Goal: Information Seeking & Learning: Find specific fact

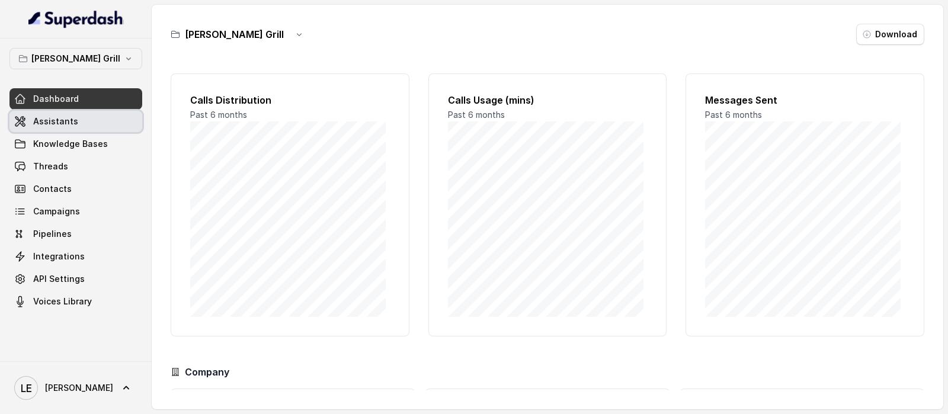
click at [119, 123] on link "Assistants" at bounding box center [75, 121] width 133 height 21
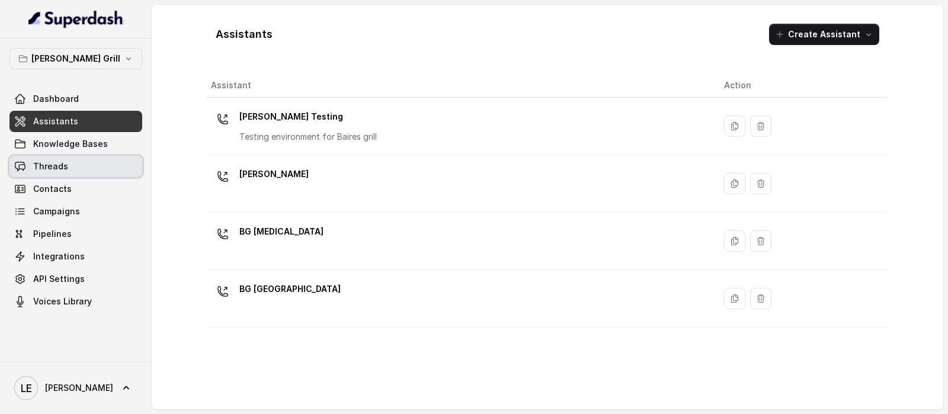
click at [99, 172] on link "Threads" at bounding box center [75, 166] width 133 height 21
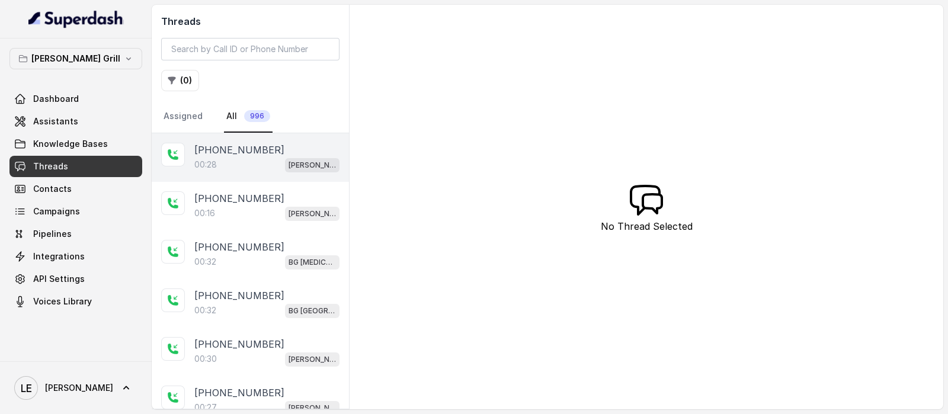
click at [280, 153] on div "[PHONE_NUMBER]" at bounding box center [266, 150] width 145 height 14
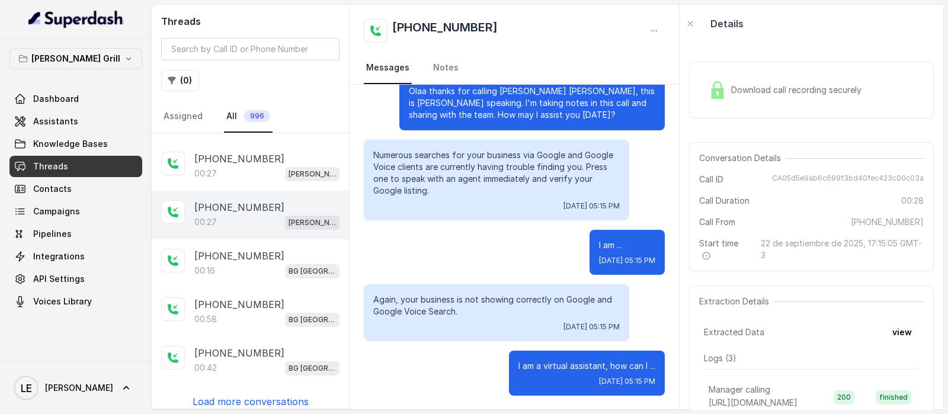
scroll to position [238, 0]
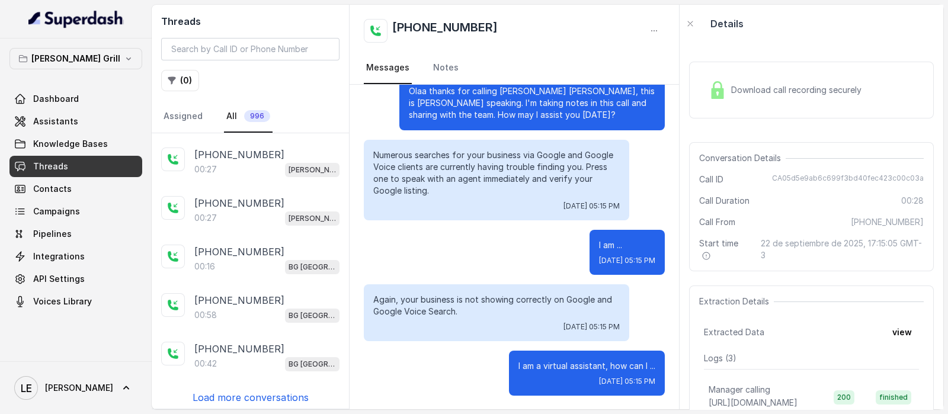
click at [268, 390] on p "Load more conversations" at bounding box center [251, 397] width 116 height 14
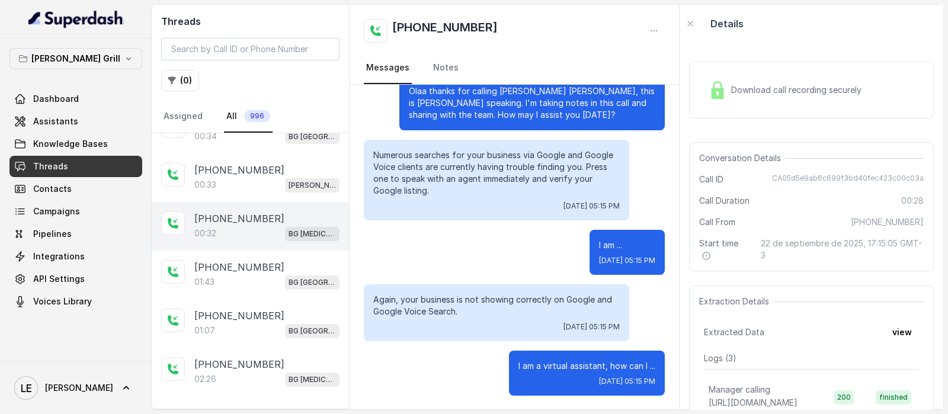
scroll to position [717, 0]
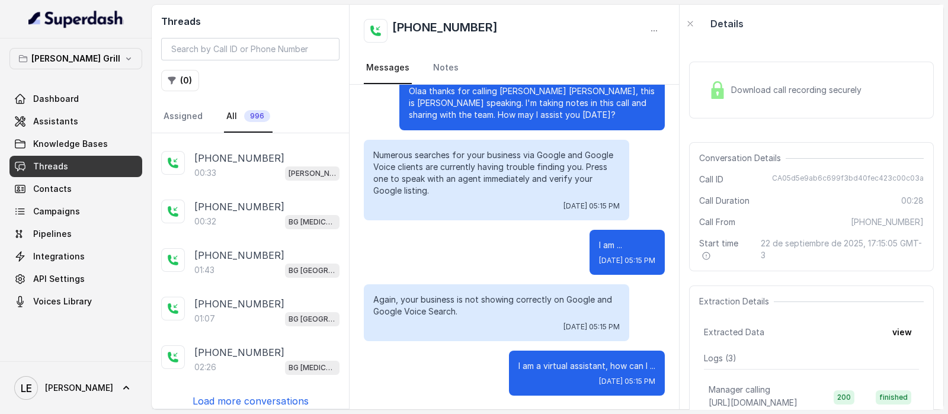
click at [296, 394] on p "Load more conversations" at bounding box center [251, 401] width 116 height 14
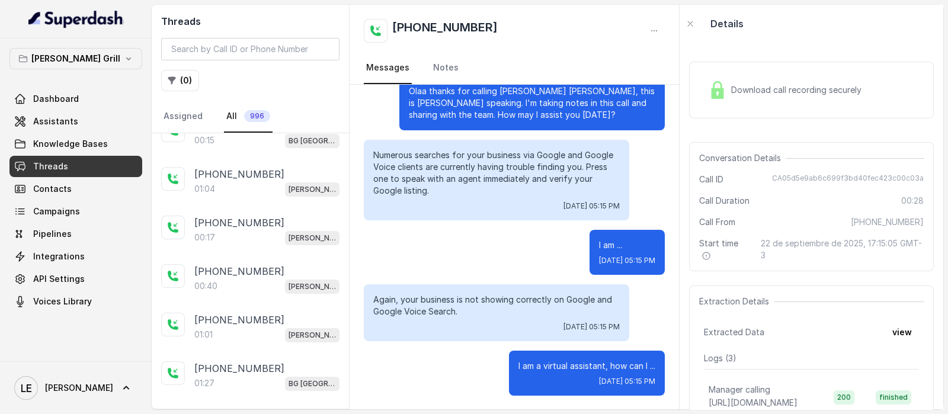
scroll to position [1195, 0]
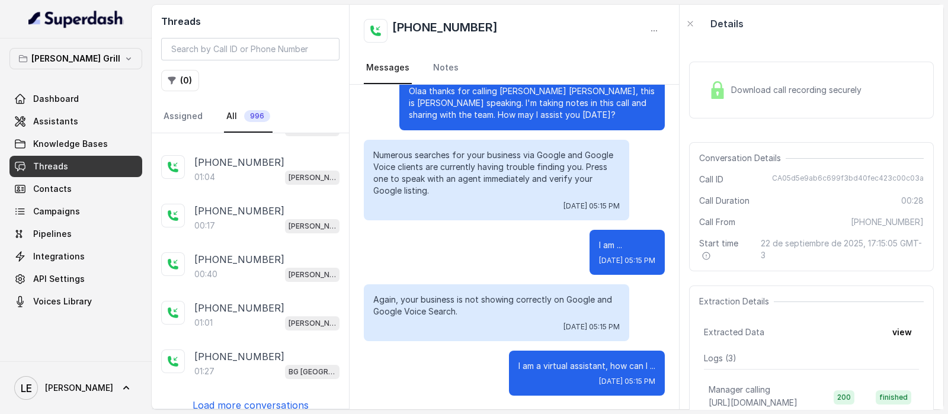
click at [303, 398] on div "Load more conversations" at bounding box center [250, 405] width 178 height 14
click at [123, 67] on button "[PERSON_NAME] Grill" at bounding box center [75, 58] width 133 height 21
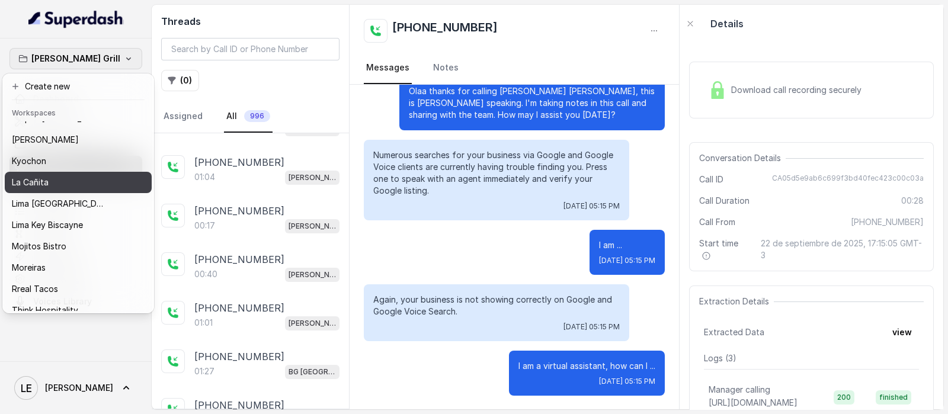
scroll to position [120, 0]
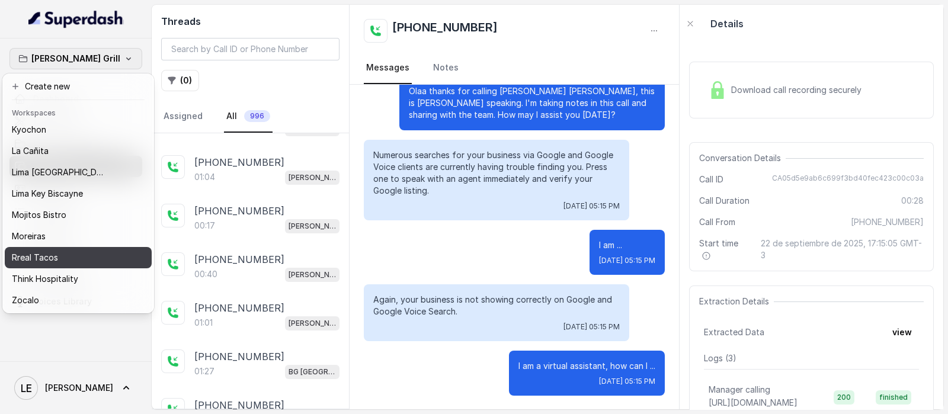
click at [75, 251] on div "Rreal Tacos" at bounding box center [63, 258] width 102 height 14
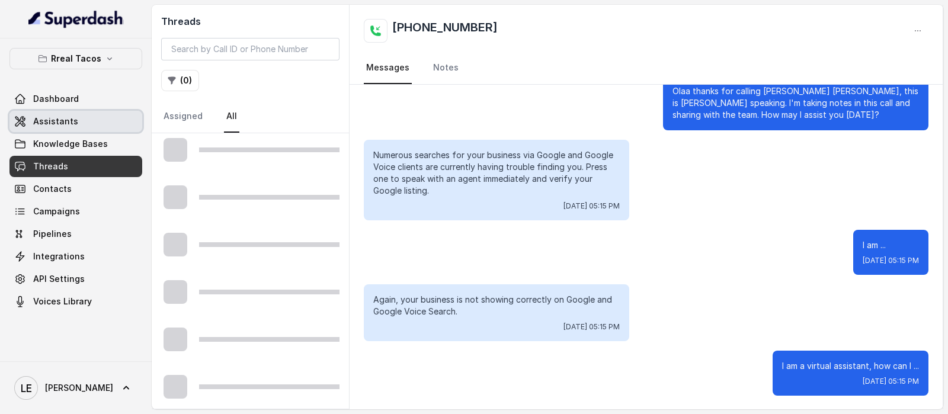
click at [118, 124] on link "Assistants" at bounding box center [75, 121] width 133 height 21
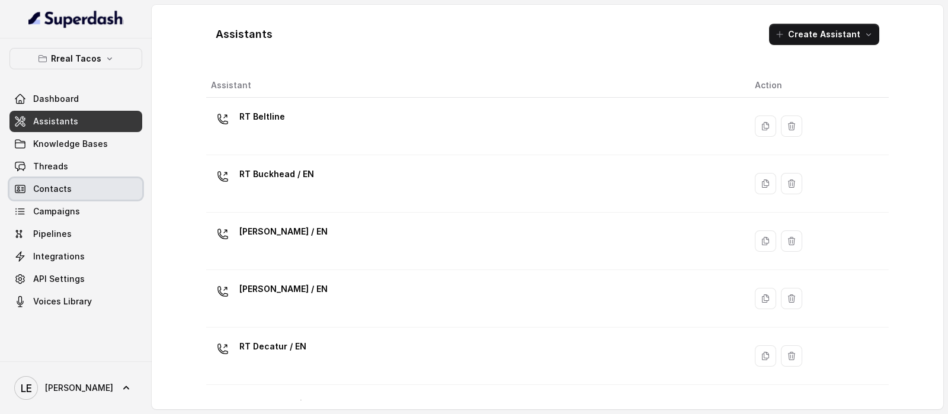
click at [111, 178] on link "Contacts" at bounding box center [75, 188] width 133 height 21
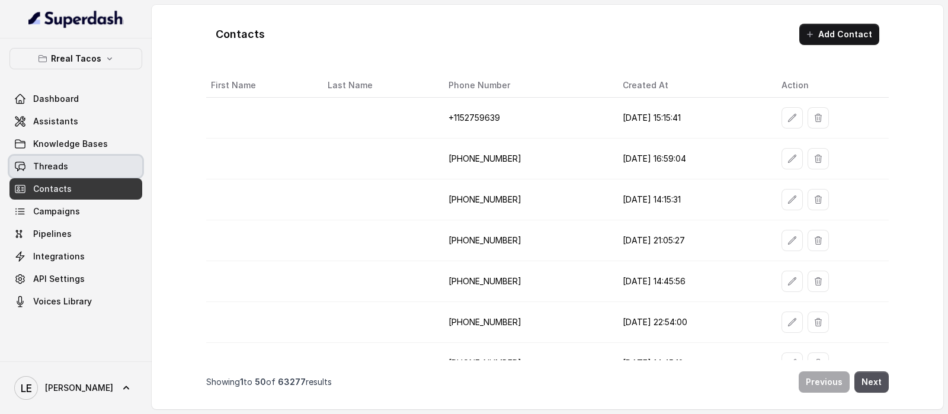
click at [111, 166] on link "Threads" at bounding box center [75, 166] width 133 height 21
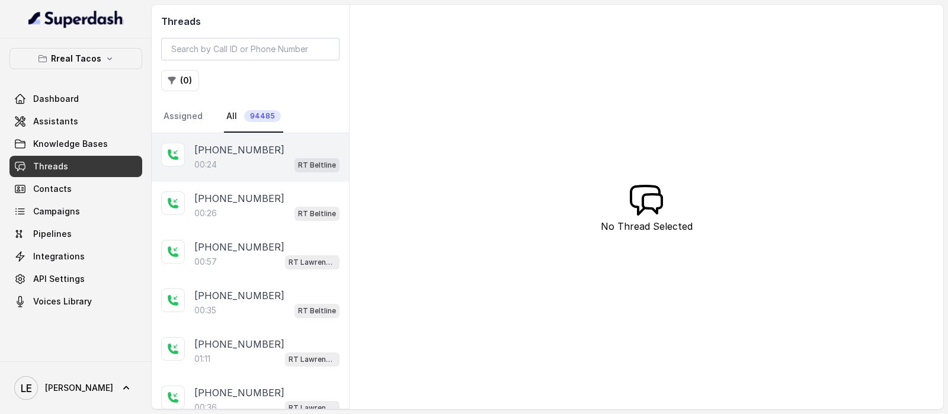
click at [271, 164] on div "00:24 RT Beltline" at bounding box center [266, 164] width 145 height 15
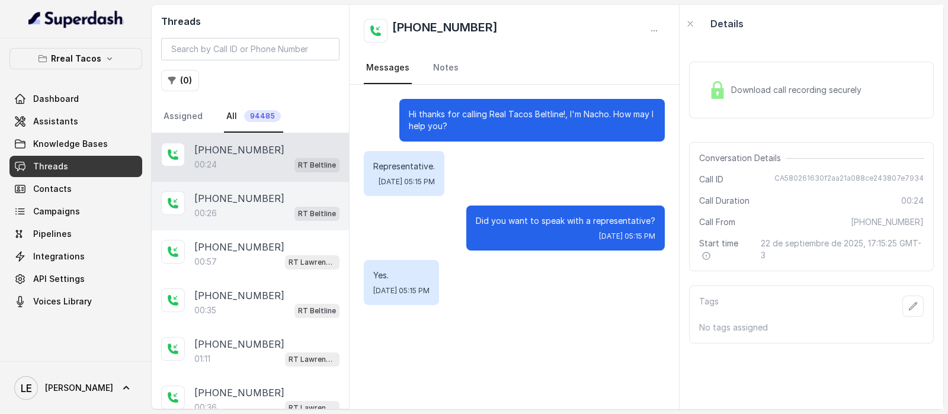
click at [236, 188] on div "[PHONE_NUMBER]:26 RT Beltline" at bounding box center [250, 206] width 197 height 49
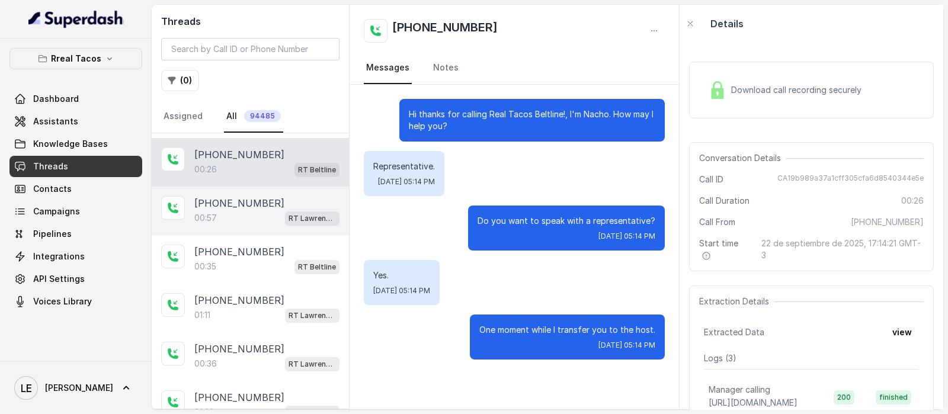
scroll to position [73, 0]
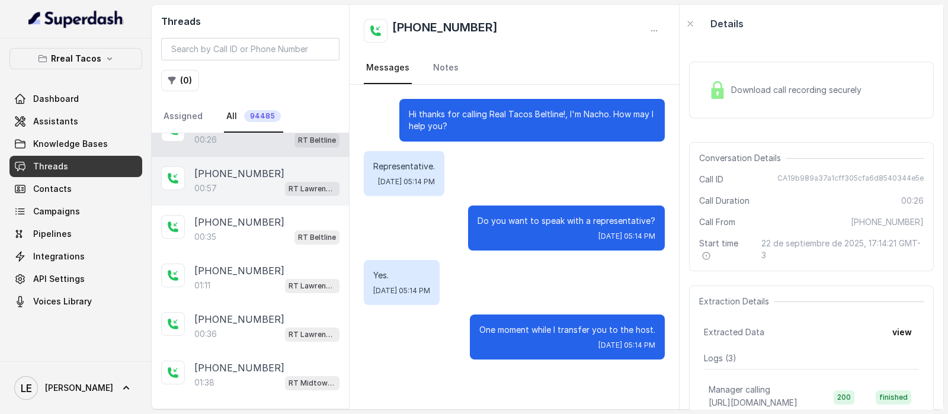
click at [278, 239] on div "00:35 RT Beltline" at bounding box center [266, 236] width 145 height 15
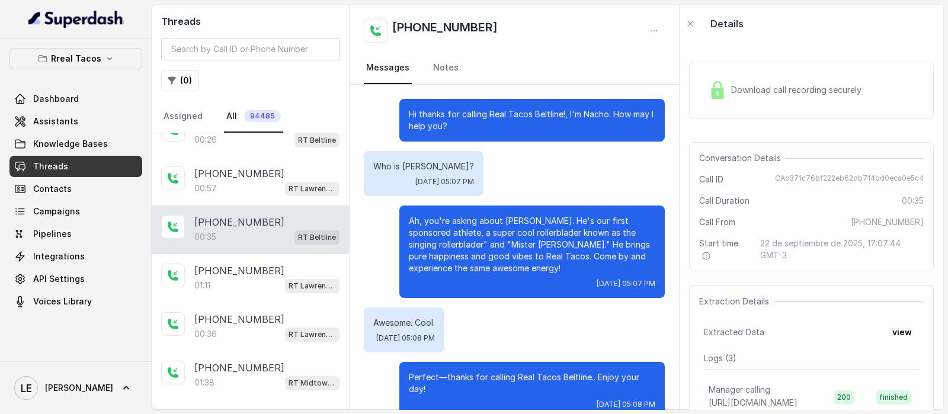
scroll to position [23, 0]
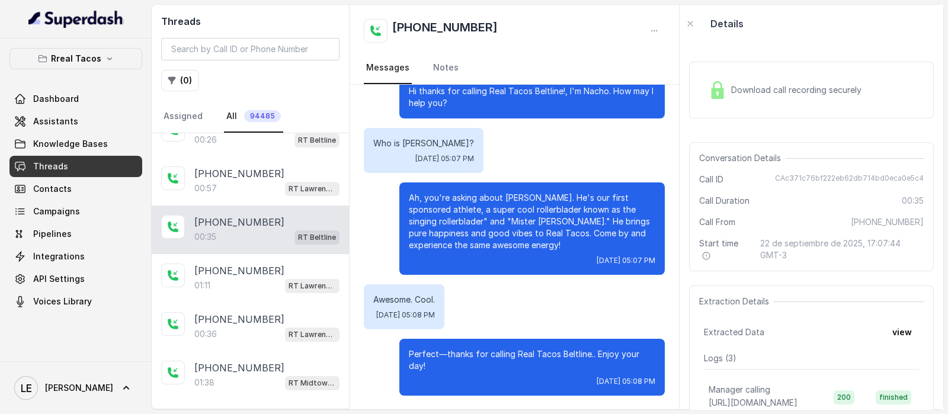
click at [500, 196] on p "Ah, you're asking about [PERSON_NAME]. He's our first sponsored athlete, a supe…" at bounding box center [532, 221] width 246 height 59
click at [522, 197] on p "Ah, you're asking about [PERSON_NAME]. He's our first sponsored athlete, a supe…" at bounding box center [532, 221] width 246 height 59
